Goal: Transaction & Acquisition: Obtain resource

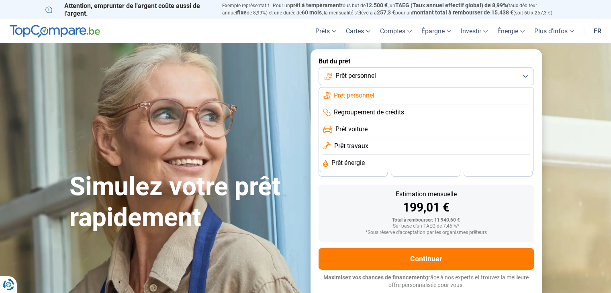
click at [357, 129] on span "Prêt voiture" at bounding box center [351, 129] width 32 height 9
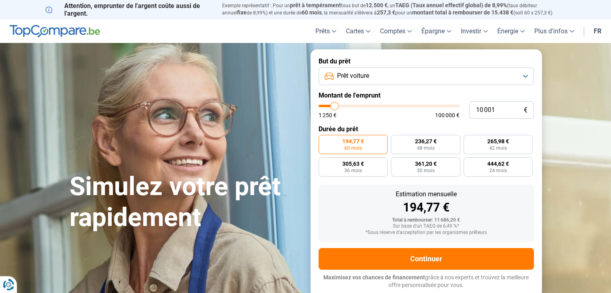
type input "12 250"
type input "12250"
type input "17 500"
type input "17500"
type input "19 750"
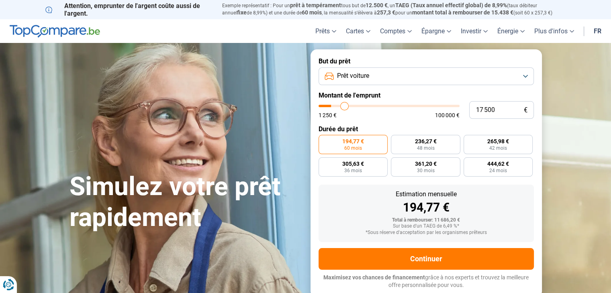
type input "19750"
type input "23 750"
type input "23750"
type input "28 500"
type input "28500"
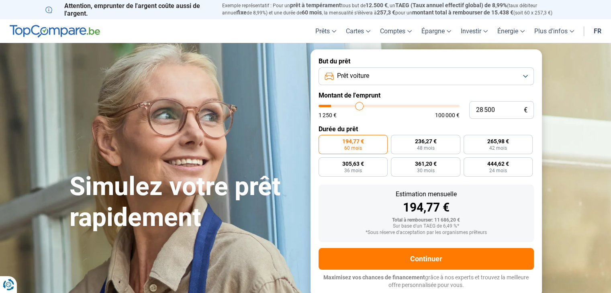
type input "33 250"
type input "33250"
type input "40 250"
type input "40250"
type input "42 500"
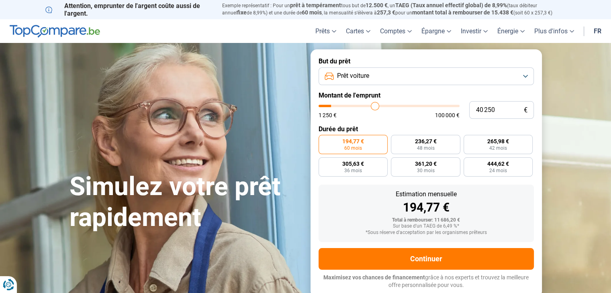
type input "42500"
type input "46 500"
type input "46500"
type input "51 750"
type input "51750"
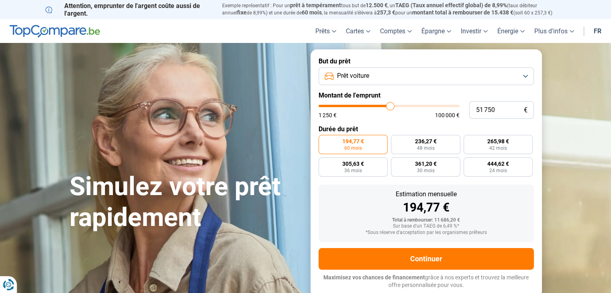
type input "55 500"
type input "55500"
type input "57 750"
type input "57750"
type input "60 250"
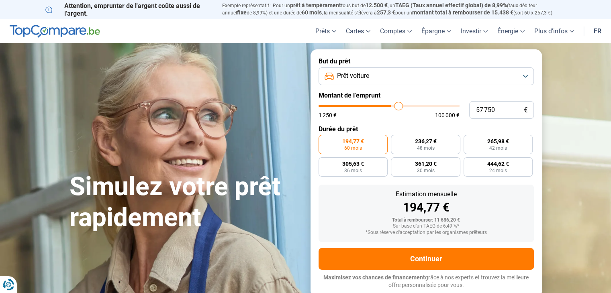
type input "60250"
type input "63 000"
type input "63000"
type input "65 750"
type input "65750"
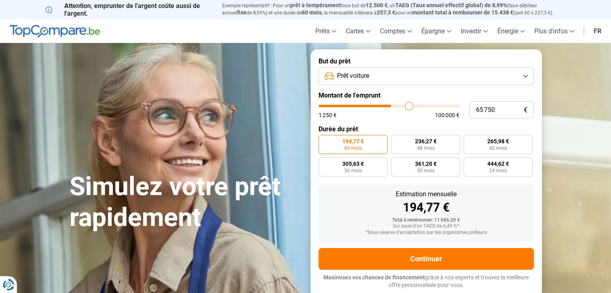
type input "68 750"
type input "68750"
type input "70 250"
type input "70250"
type input "73 000"
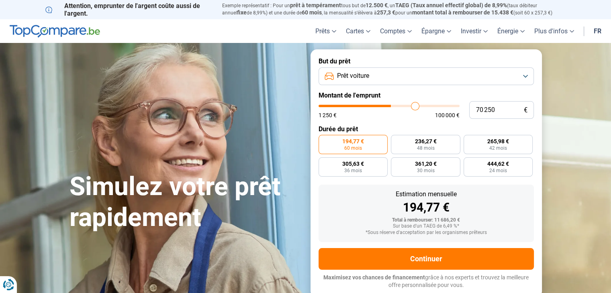
type input "73000"
type input "75 250"
type input "75250"
type input "77 250"
type input "77250"
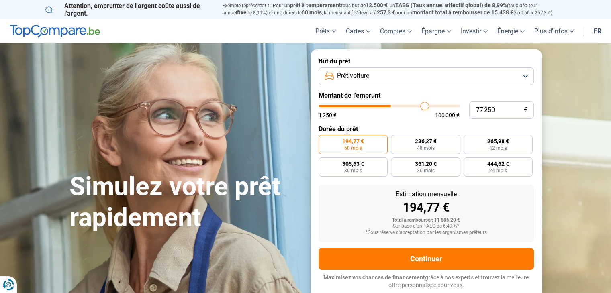
type input "79 750"
type input "79750"
type input "82 000"
type input "82000"
type input "83 000"
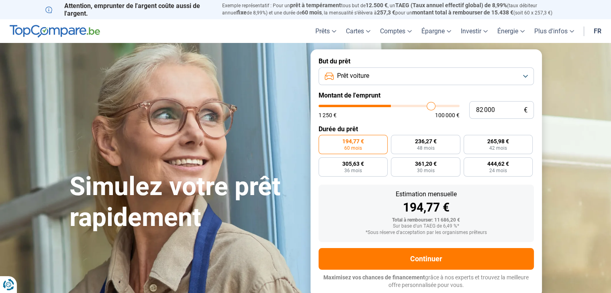
type input "83000"
type input "83 750"
type input "83750"
type input "84 250"
type input "84250"
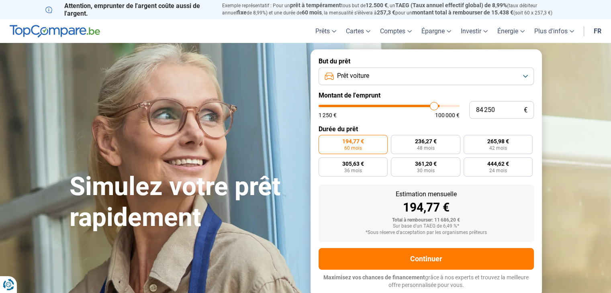
type input "85 750"
type input "85750"
type input "88 000"
type input "88000"
type input "89 250"
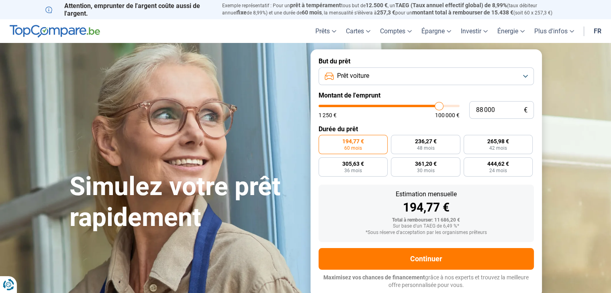
type input "89250"
type input "91 000"
type input "91000"
type input "93 000"
type input "93000"
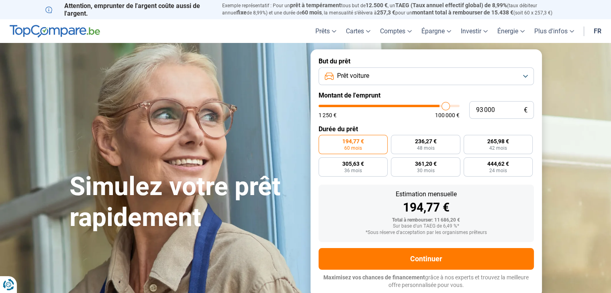
type input "93 500"
type input "93500"
type input "91 500"
type input "91500"
type input "88 750"
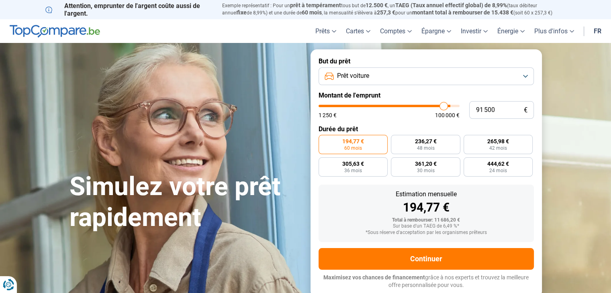
type input "88750"
type input "86 000"
type input "86000"
type input "82 750"
type input "82750"
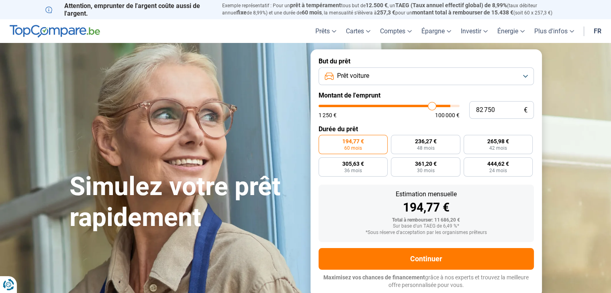
type input "80 000"
type input "80000"
type input "77 750"
type input "77750"
type input "77 000"
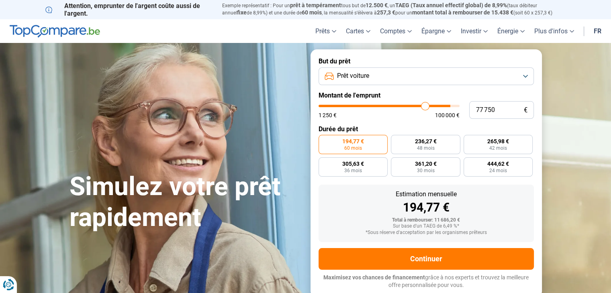
type input "77000"
type input "76 750"
drag, startPoint x: 334, startPoint y: 105, endPoint x: 522, endPoint y: 116, distance: 188.2
type input "77500"
click at [424, 106] on input "range" at bounding box center [388, 106] width 141 height 2
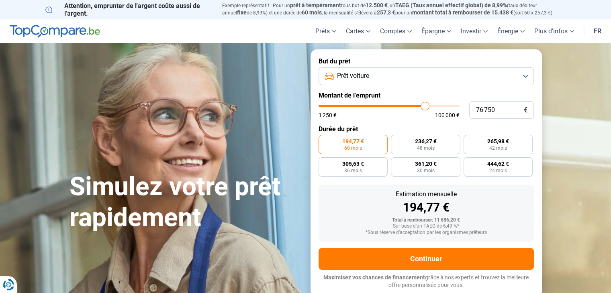
type input "77 500"
radio input "false"
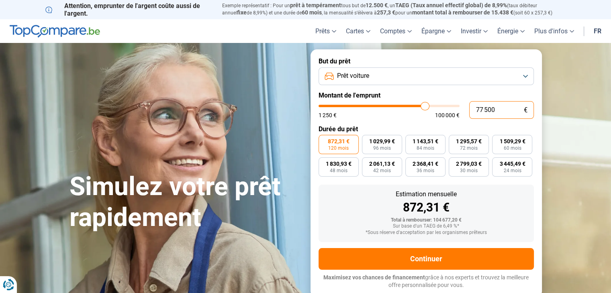
drag, startPoint x: 501, startPoint y: 114, endPoint x: 449, endPoint y: 122, distance: 52.9
click at [450, 121] on form "But du prêt Prêt voiture Montant de l'emprunt 77 500 € 1 250 € 100 000 € Durée …" at bounding box center [425, 173] width 231 height 248
type input "4"
type input "1250"
type input "47"
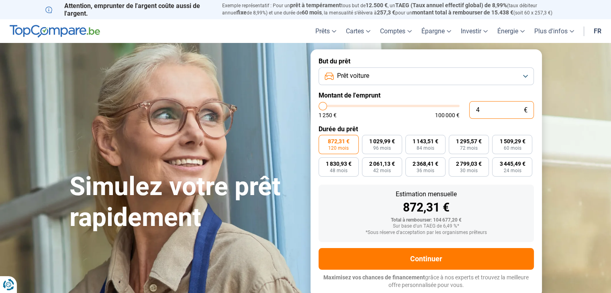
type input "1250"
type input "470"
type input "1250"
type input "4 700"
type input "4750"
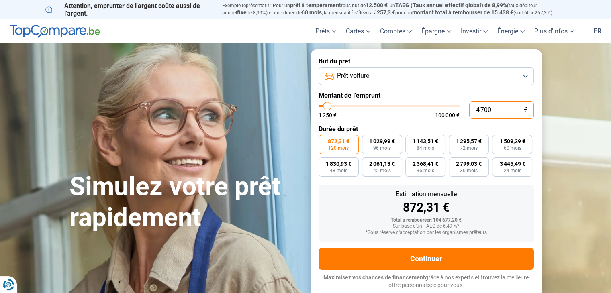
type input "47 000"
type input "47000"
type input "47 000"
click at [402, 116] on div "1 250 € 100 000 €" at bounding box center [388, 115] width 141 height 6
click at [476, 147] on span "72 mois" at bounding box center [469, 148] width 18 height 5
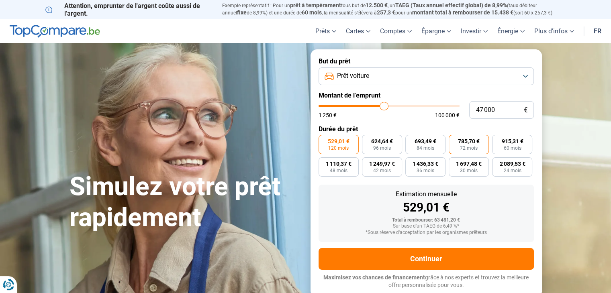
click at [454, 140] on input "785,70 € 72 mois" at bounding box center [450, 137] width 5 height 5
radio input "true"
click at [427, 148] on span "84 mois" at bounding box center [425, 148] width 18 height 5
click at [410, 140] on input "693,49 € 84 mois" at bounding box center [407, 137] width 5 height 5
radio input "true"
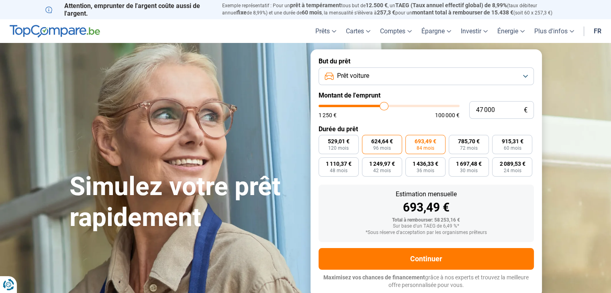
click at [386, 148] on span "96 mois" at bounding box center [382, 148] width 18 height 5
click at [367, 140] on input "624,64 € 96 mois" at bounding box center [364, 137] width 5 height 5
radio input "true"
click at [478, 164] on span "1 697,48 €" at bounding box center [469, 164] width 26 height 6
click at [454, 163] on input "1 697,48 € 30 mois" at bounding box center [450, 159] width 5 height 5
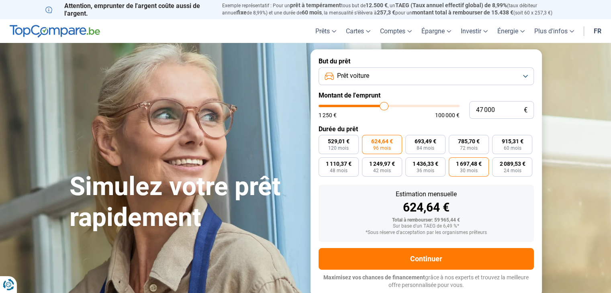
radio input "true"
click at [504, 163] on span "2 089,53 €" at bounding box center [512, 164] width 26 height 6
click at [497, 163] on input "2 089,53 € 24 mois" at bounding box center [494, 159] width 5 height 5
radio input "true"
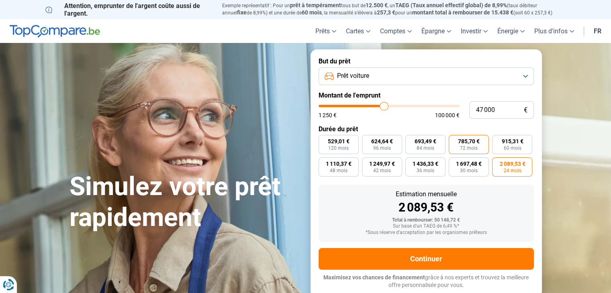
click at [468, 136] on label "785,70 € 72 mois" at bounding box center [468, 144] width 40 height 19
click at [454, 136] on input "785,70 € 72 mois" at bounding box center [450, 137] width 5 height 5
radio input "true"
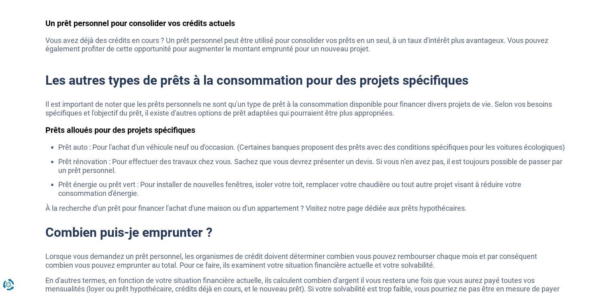
scroll to position [1405, 0]
